Goal: Check status: Check status

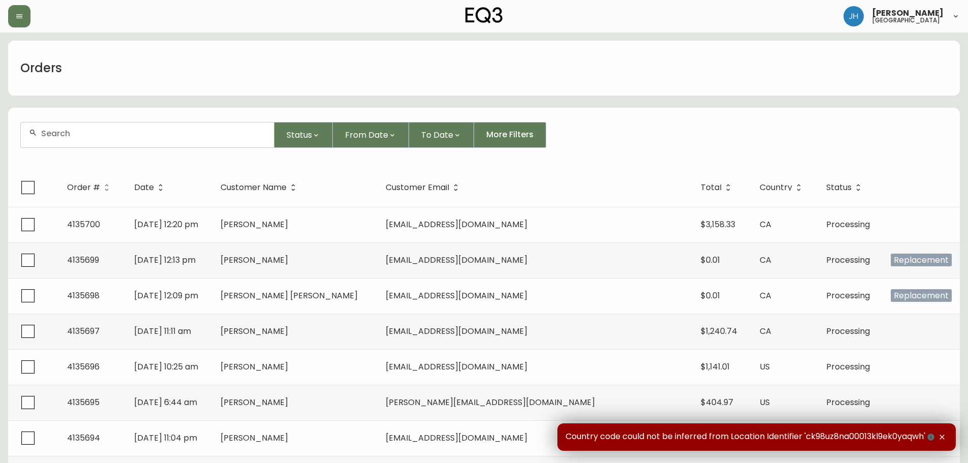
click at [143, 133] on input "text" at bounding box center [153, 134] width 225 height 10
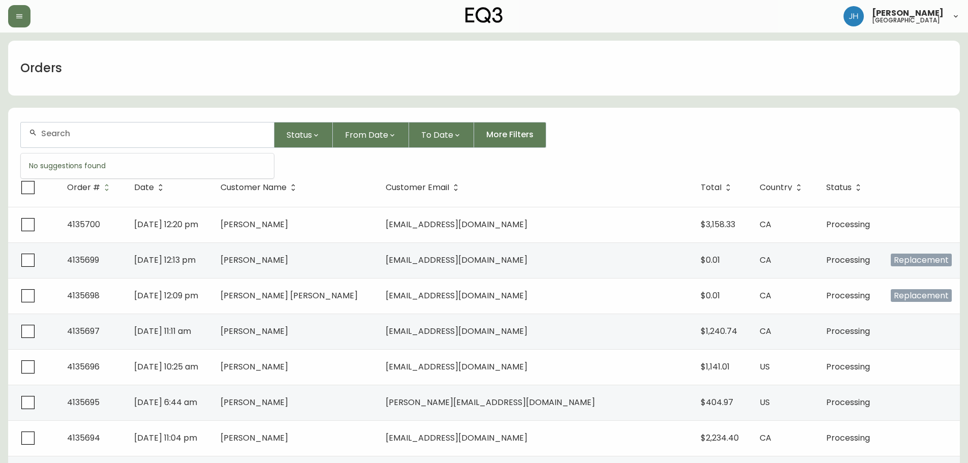
paste input "4135534"
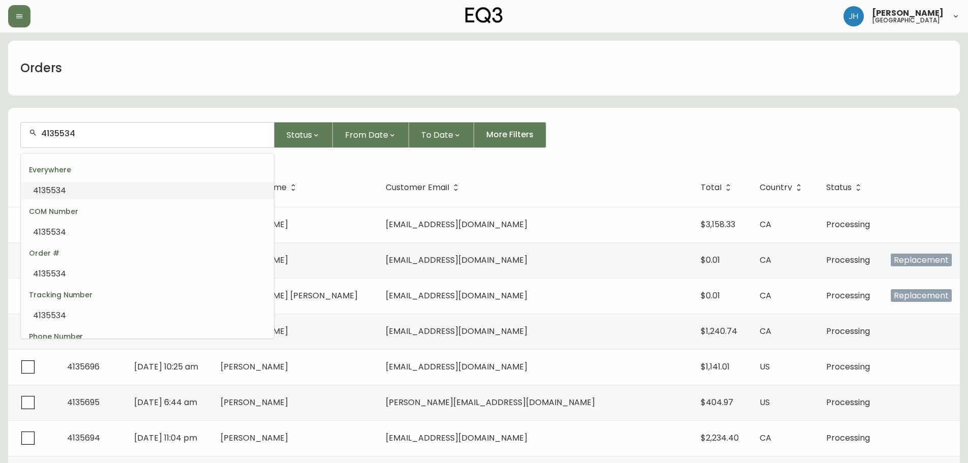
click at [147, 187] on li "4135534" at bounding box center [147, 190] width 253 height 17
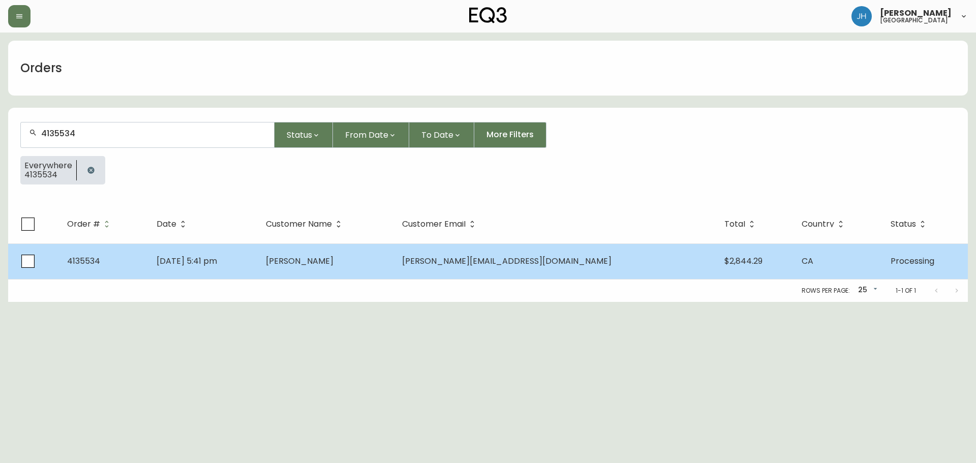
type input "4135534"
click at [485, 247] on td "[PERSON_NAME][EMAIL_ADDRESS][DOMAIN_NAME]" at bounding box center [555, 261] width 322 height 36
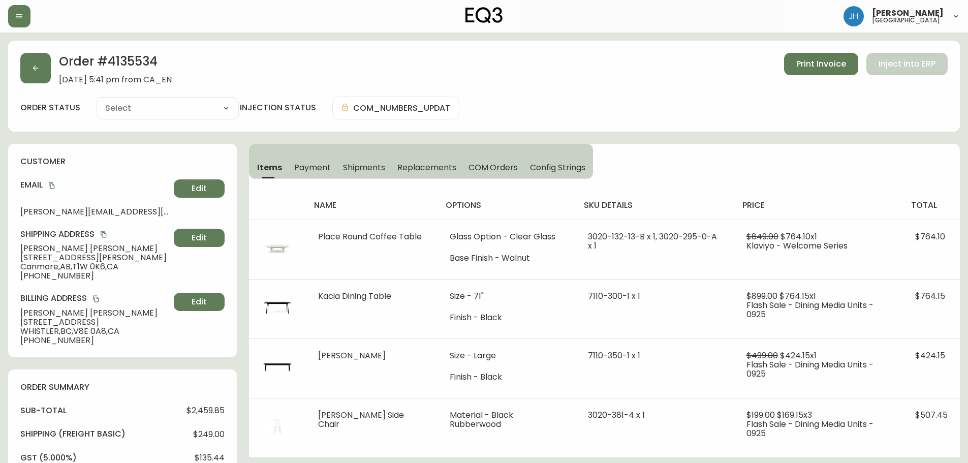
type input "Processing"
select select "PROCESSING"
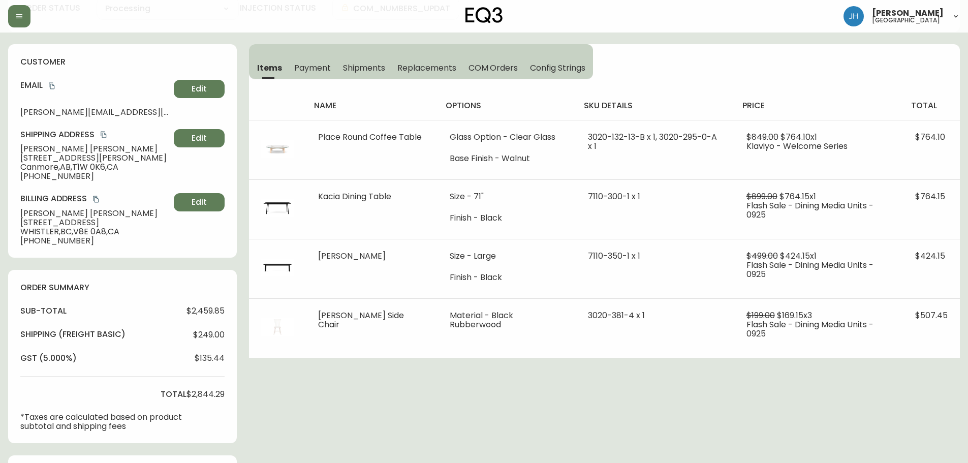
scroll to position [102, 0]
